Goal: Task Accomplishment & Management: Complete application form

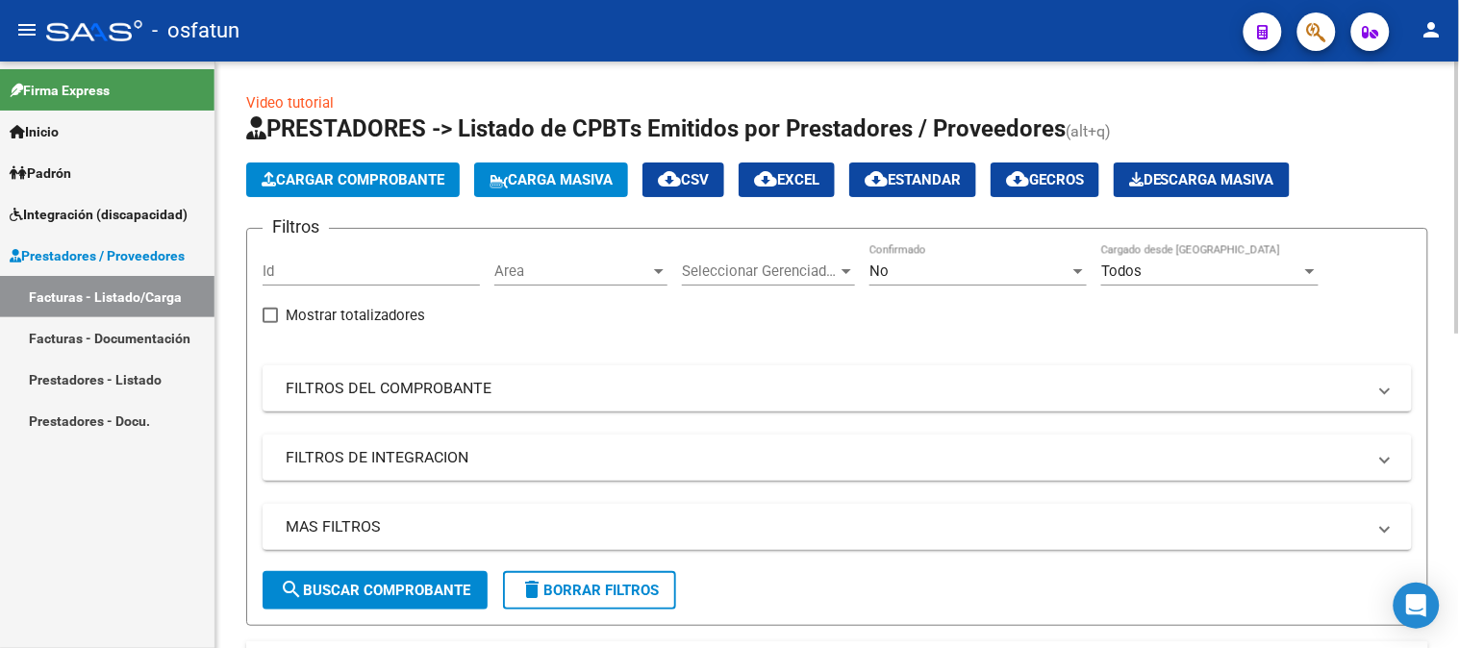
click at [420, 190] on button "Cargar Comprobante" at bounding box center [353, 180] width 214 height 35
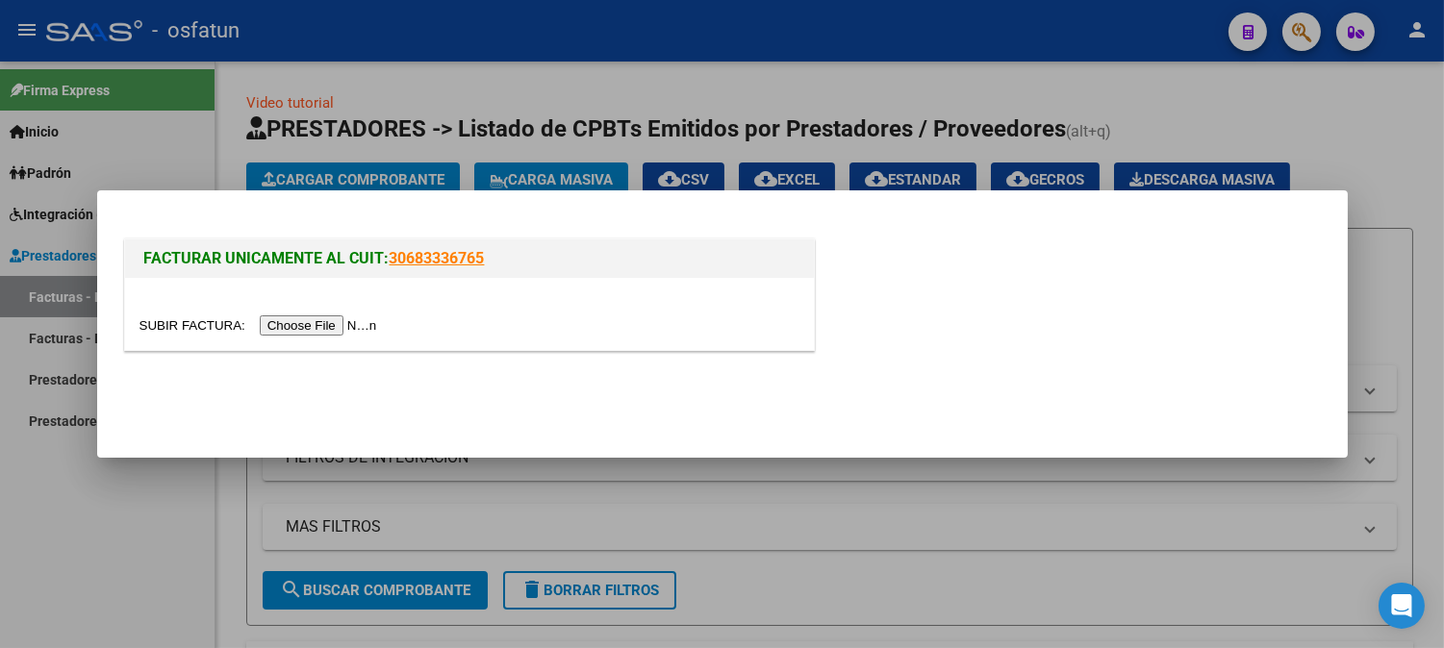
click at [308, 340] on div at bounding box center [469, 314] width 689 height 72
click at [320, 324] on input "file" at bounding box center [260, 325] width 243 height 20
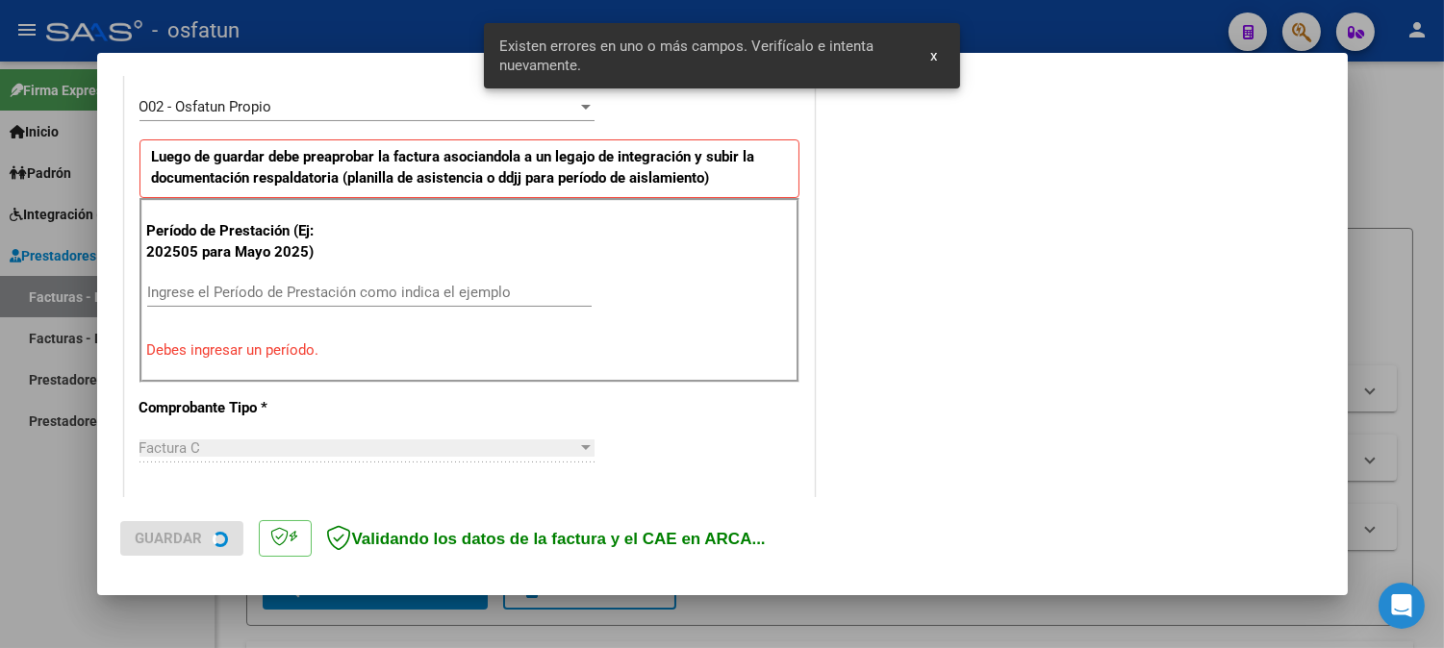
scroll to position [662, 0]
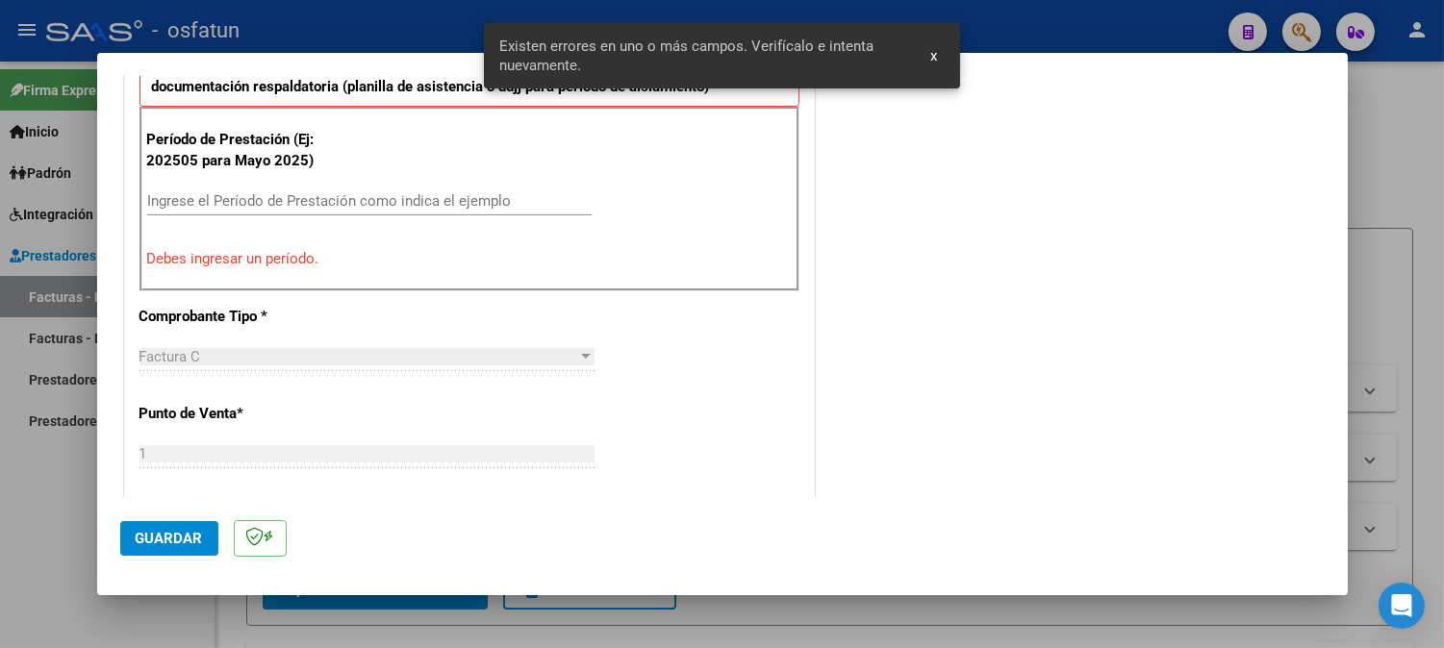
click at [304, 212] on div "Ingrese el Período de Prestación como indica el ejemplo" at bounding box center [369, 201] width 444 height 29
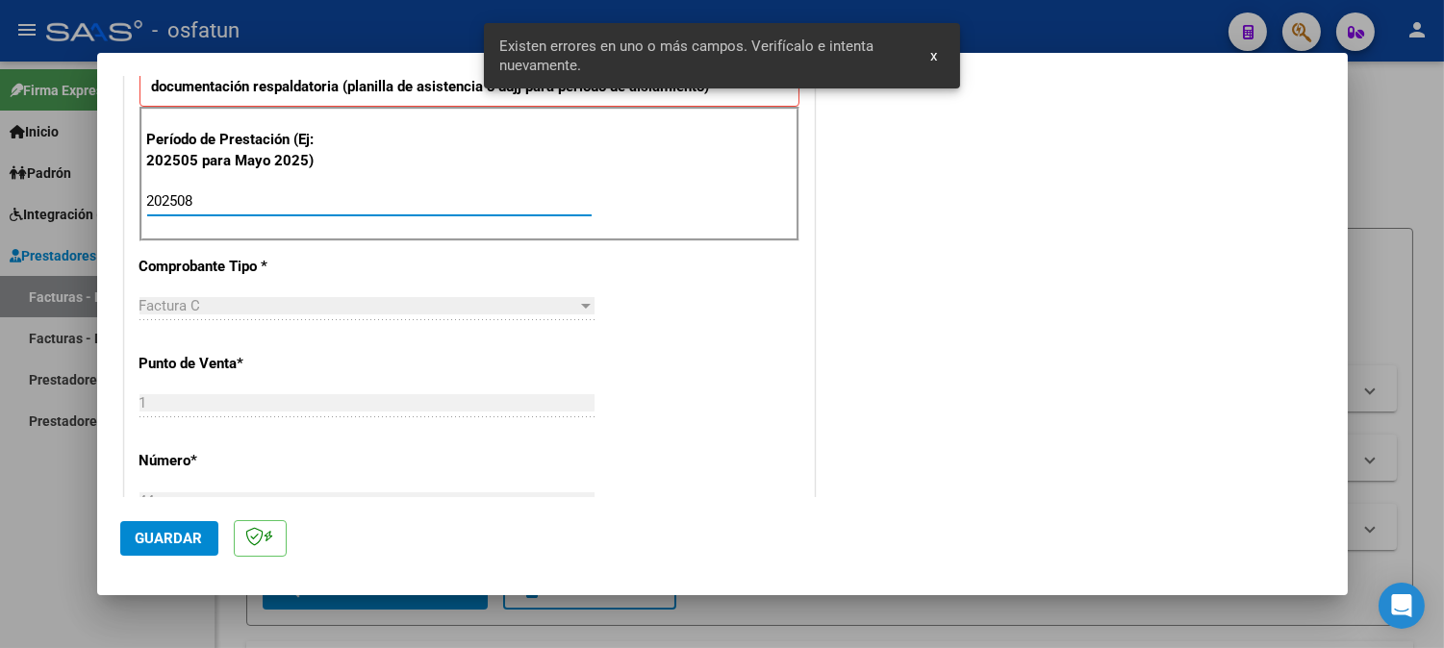
type input "202508"
click at [186, 531] on span "Guardar" at bounding box center [169, 538] width 67 height 17
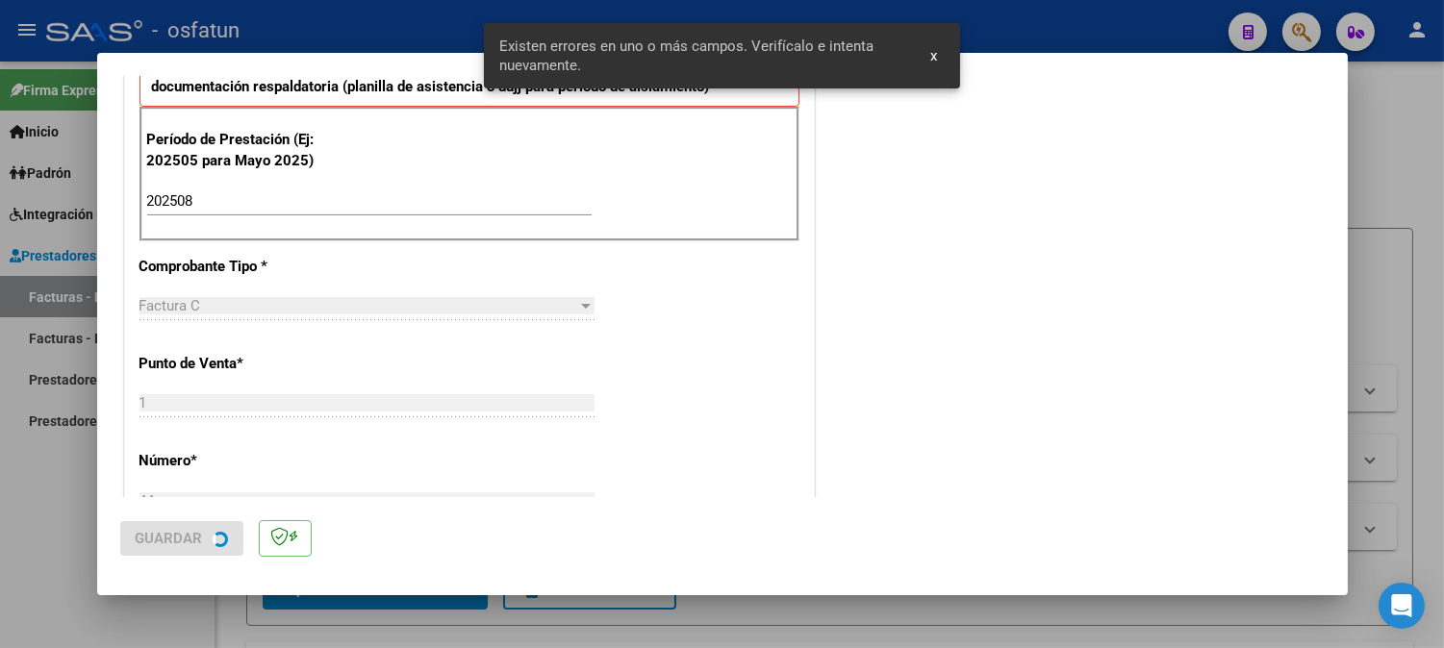
scroll to position [0, 0]
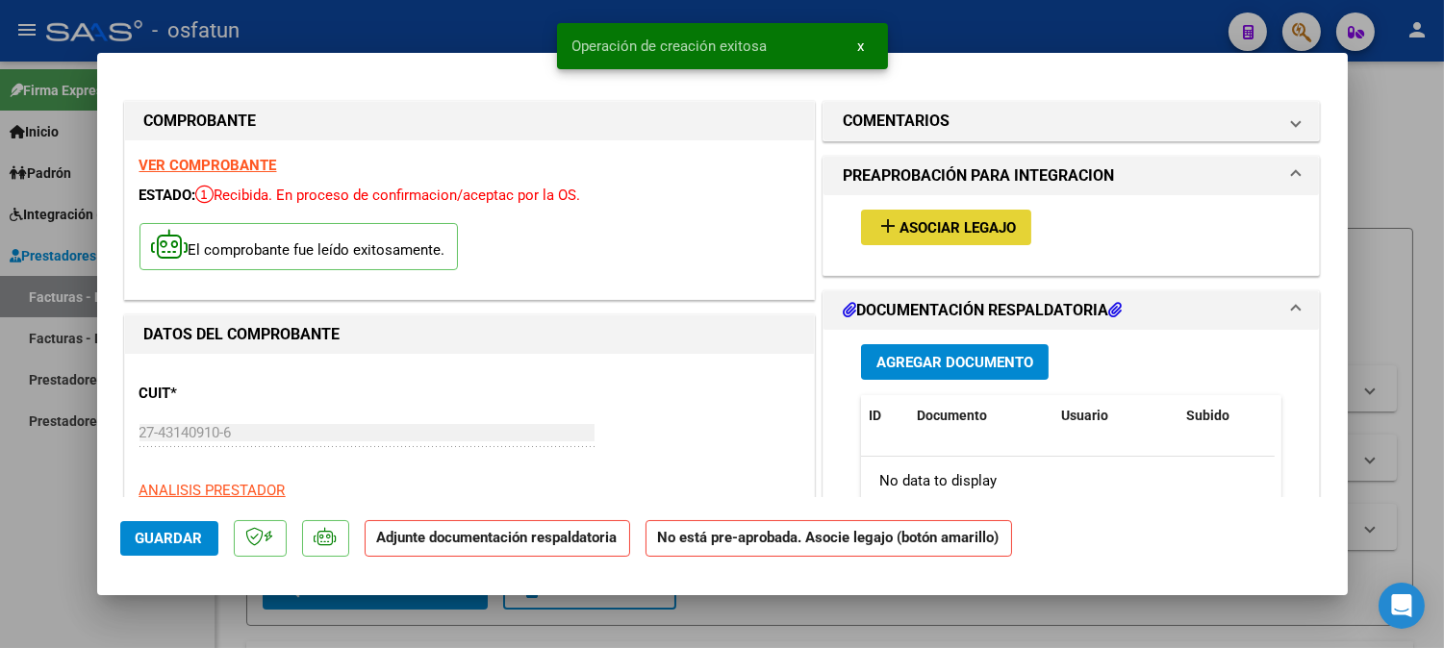
click at [973, 231] on span "Asociar Legajo" at bounding box center [957, 227] width 116 height 17
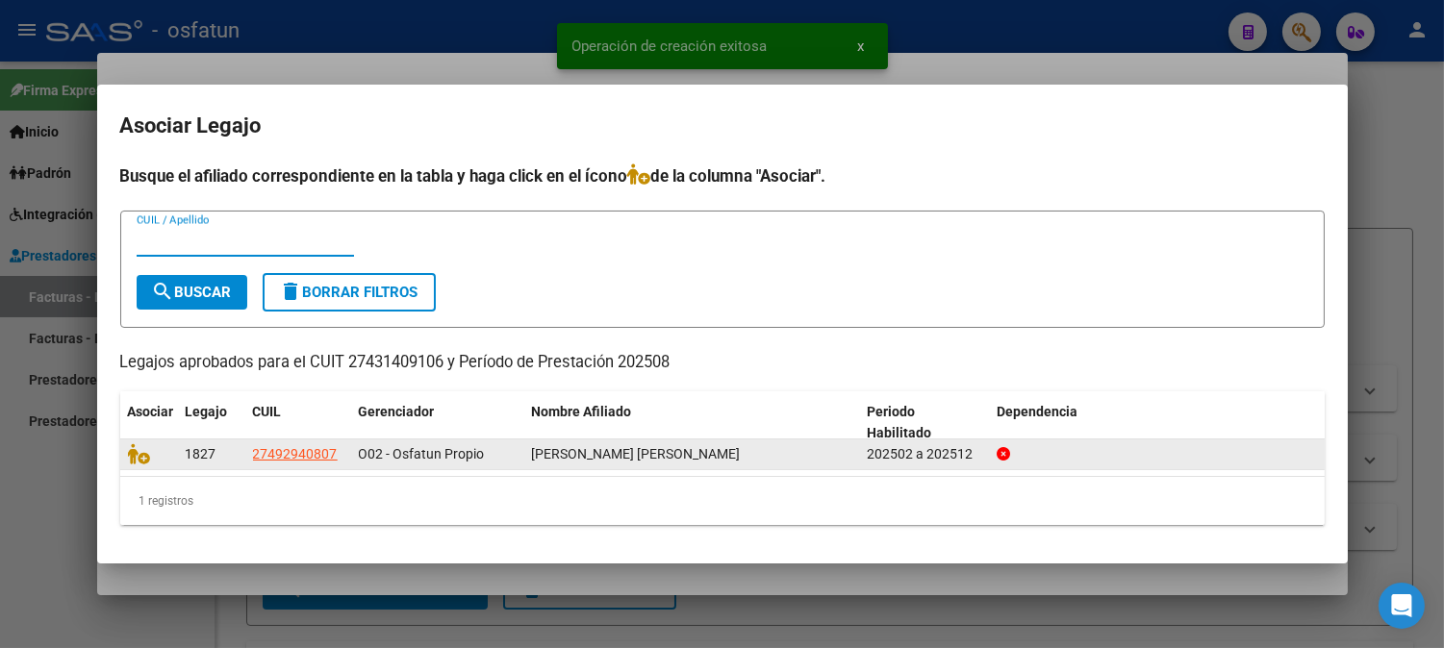
click at [126, 450] on datatable-body-cell at bounding box center [149, 455] width 58 height 30
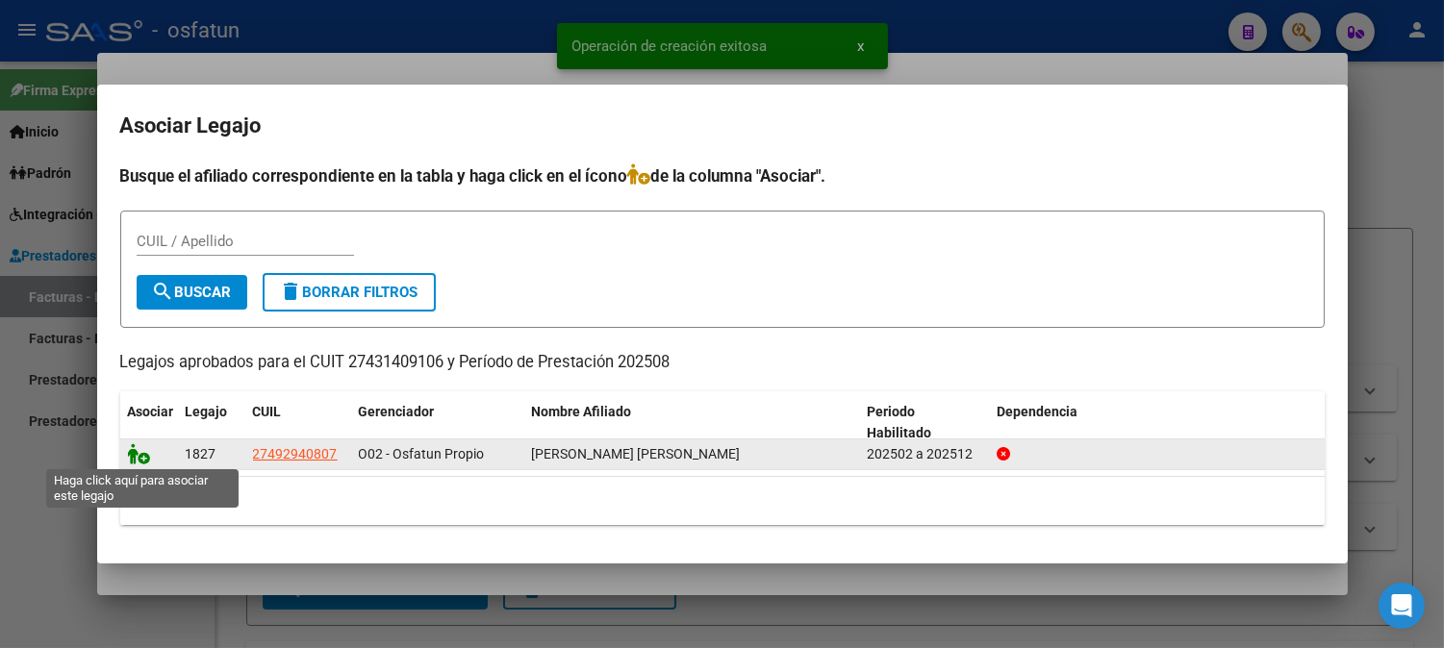
click at [146, 448] on icon at bounding box center [139, 453] width 23 height 21
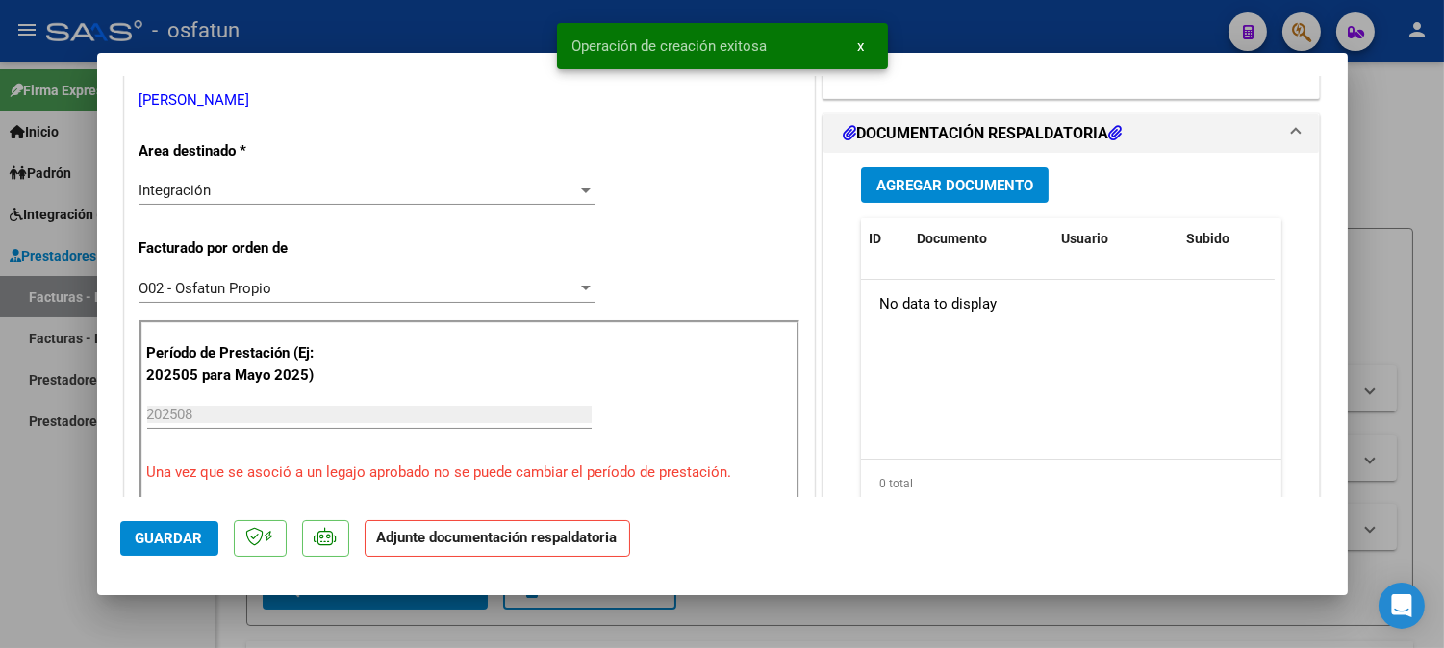
scroll to position [427, 0]
click at [992, 189] on span "Agregar Documento" at bounding box center [954, 184] width 157 height 17
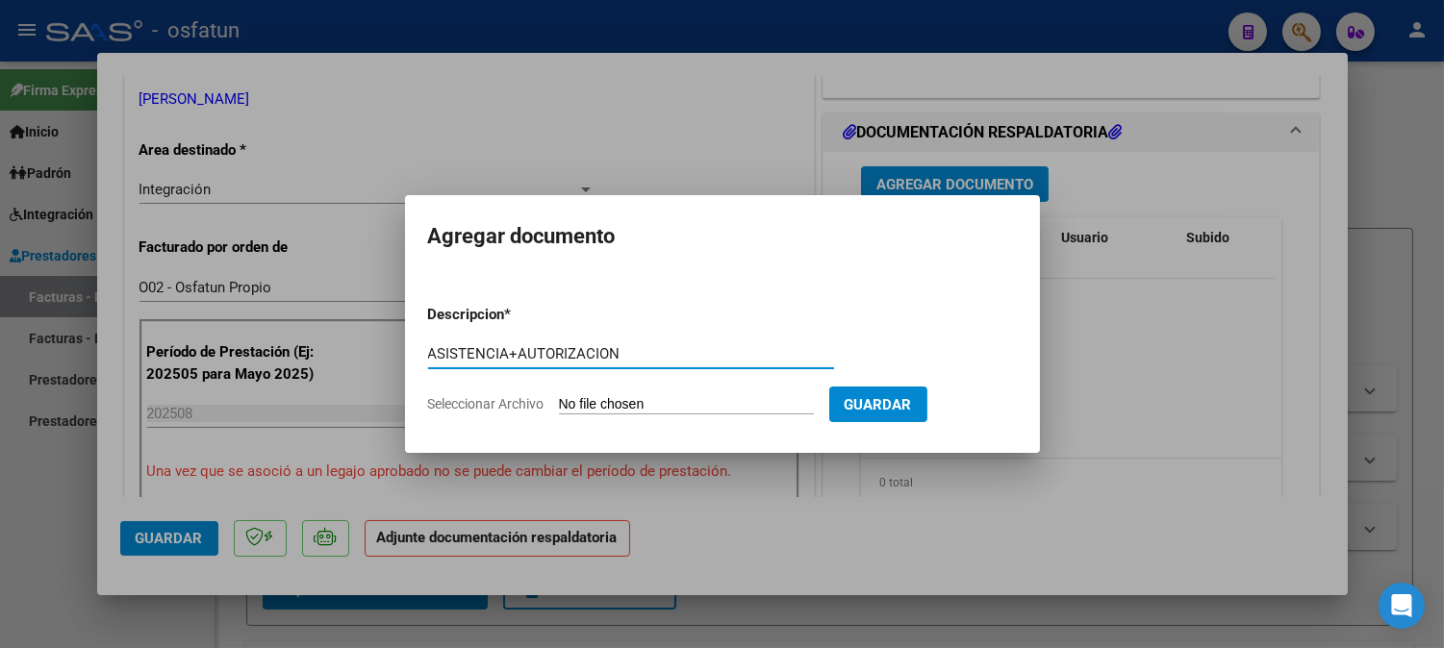
type input "ASISTENCIA+AUTORIZACION"
click at [609, 391] on form "Descripcion * ASISTENCIA+AUTORIZACION Escriba aquí una descripcion Seleccionar …" at bounding box center [722, 360] width 589 height 140
click at [611, 395] on app-file-uploader "Seleccionar Archivo" at bounding box center [628, 403] width 401 height 17
click at [627, 398] on input "Seleccionar Archivo" at bounding box center [686, 405] width 255 height 18
type input "C:\fakepath\ASIST MAESTRA.pdf"
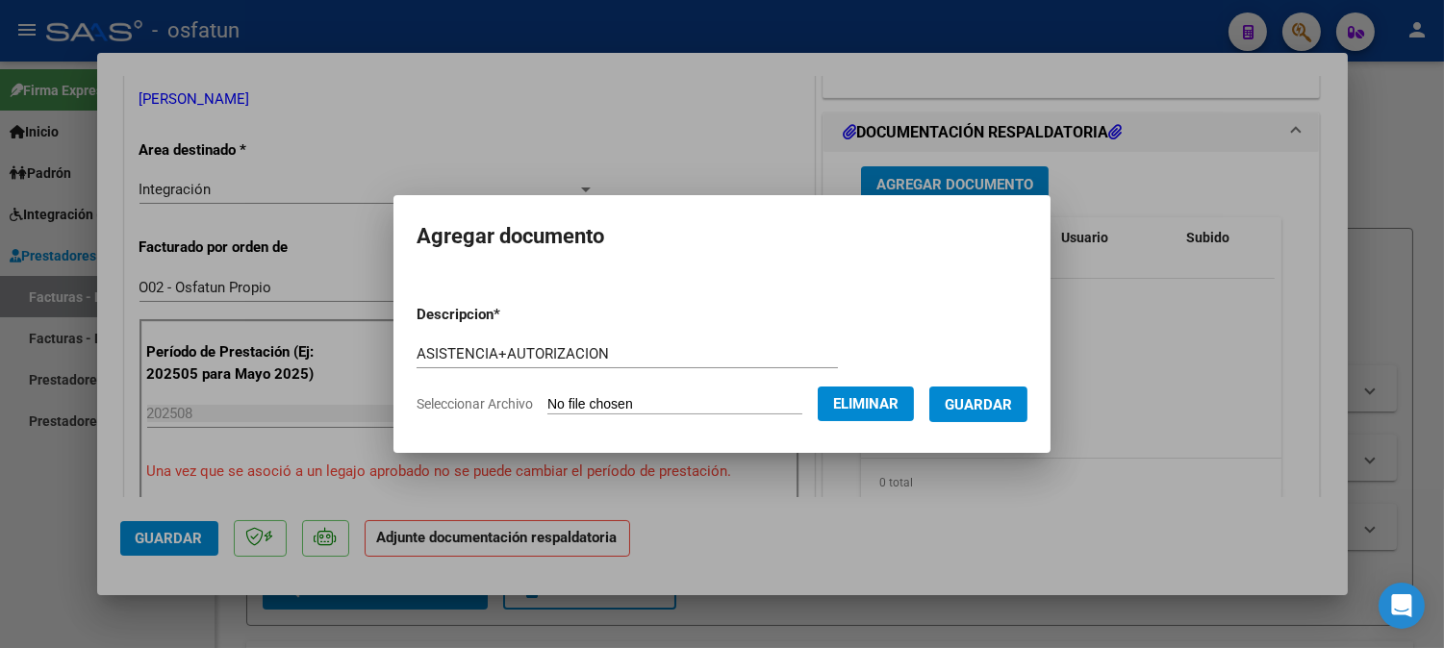
click at [976, 408] on span "Guardar" at bounding box center [977, 404] width 67 height 17
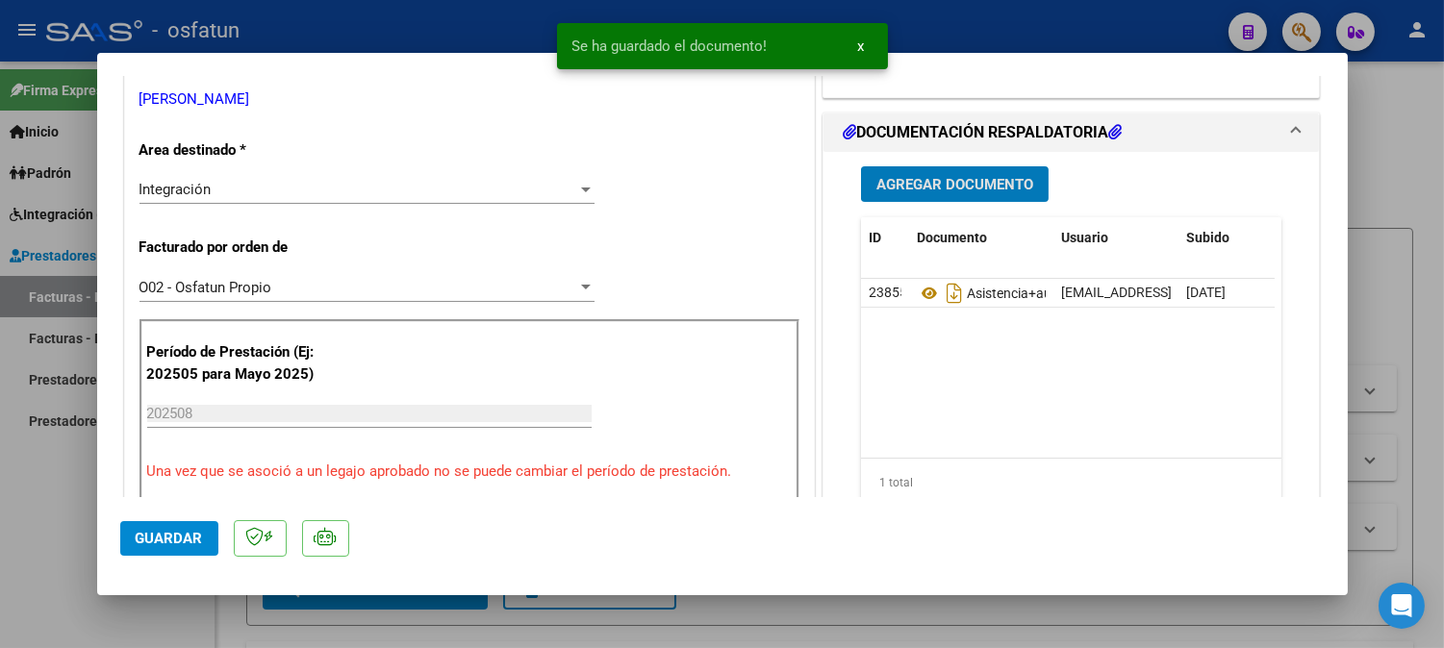
click at [192, 546] on span "Guardar" at bounding box center [169, 538] width 67 height 17
